Goal: Find contact information: Find contact information

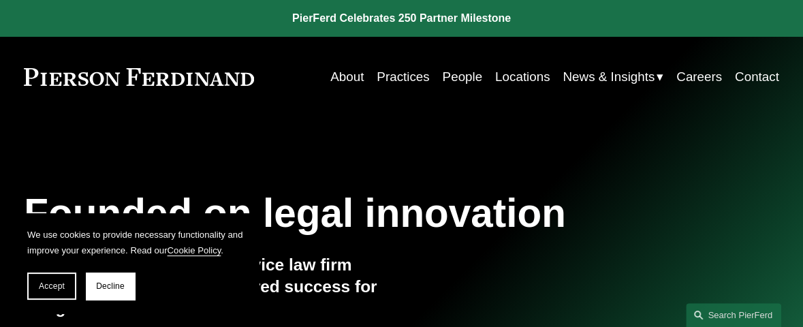
click at [518, 78] on link "Locations" at bounding box center [522, 77] width 55 height 26
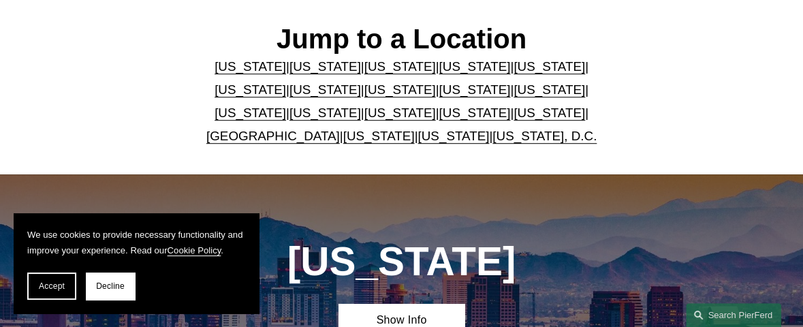
scroll to position [360, 0]
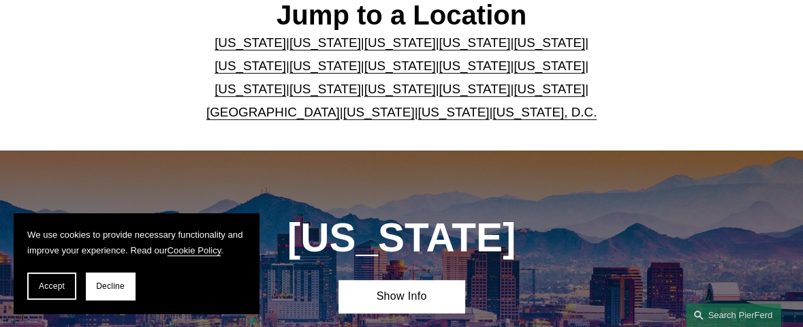
click at [361, 59] on link "[US_STATE]" at bounding box center [325, 66] width 72 height 14
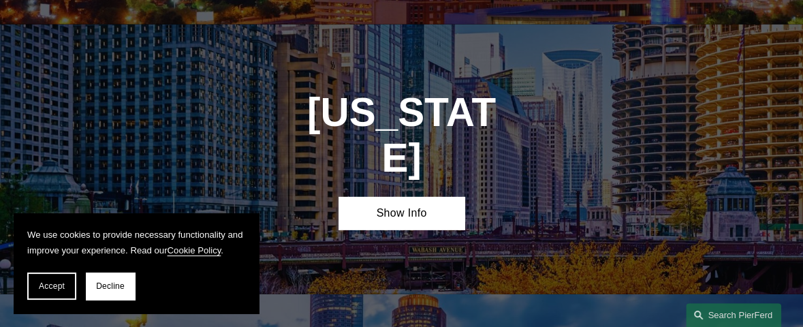
scroll to position [1895, 0]
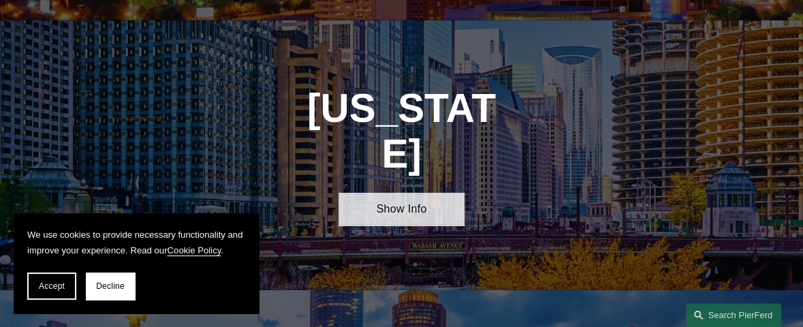
click at [417, 193] on link "Show Info" at bounding box center [401, 209] width 126 height 33
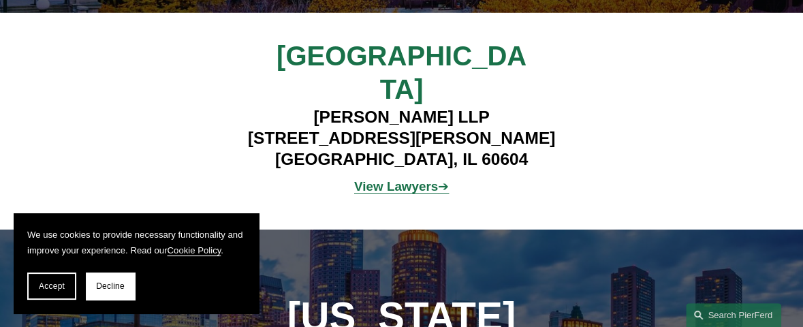
scroll to position [1971, 0]
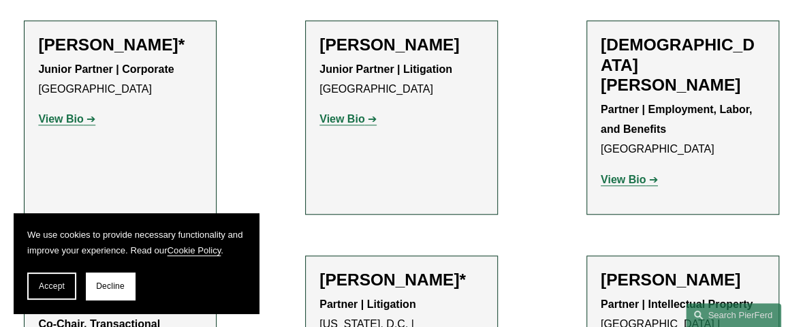
scroll to position [530, 0]
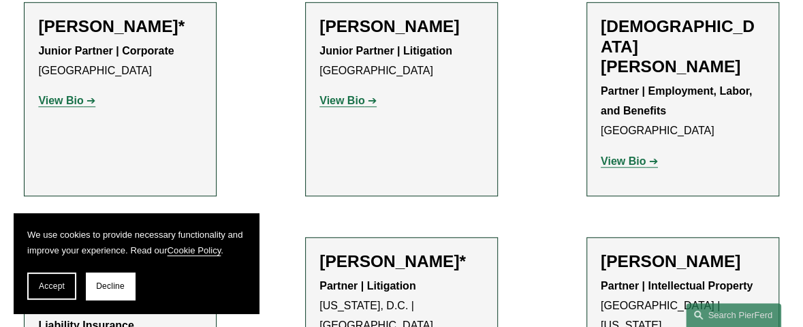
click at [75, 106] on strong "View Bio" at bounding box center [60, 101] width 45 height 12
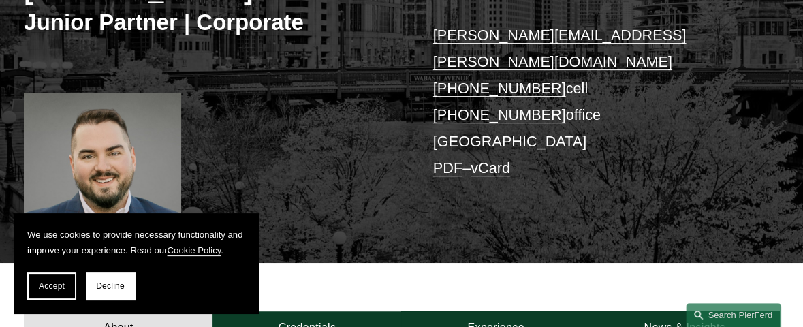
scroll to position [278, 0]
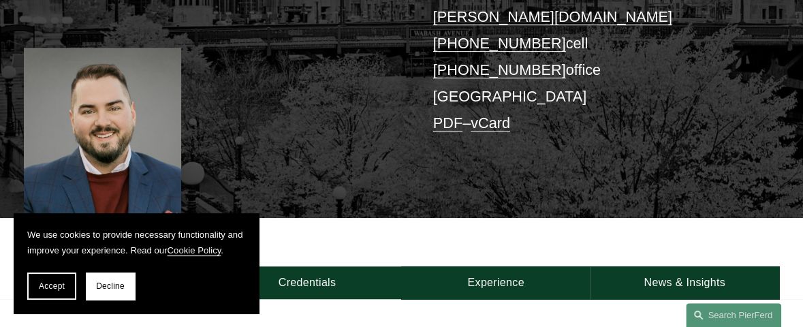
click at [510, 114] on link "vCard" at bounding box center [490, 122] width 39 height 17
click at [448, 114] on link "PDF" at bounding box center [447, 122] width 29 height 17
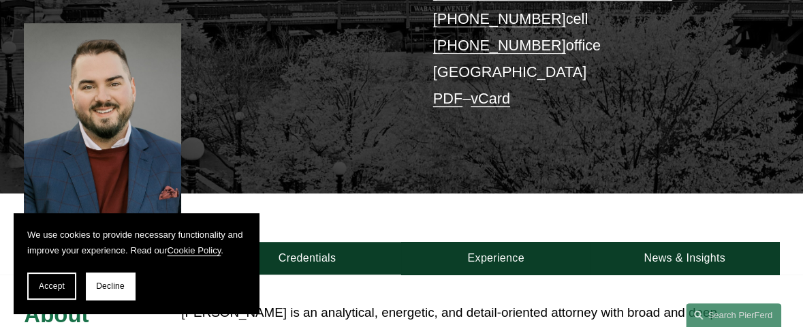
scroll to position [178, 0]
